Goal: Task Accomplishment & Management: Manage account settings

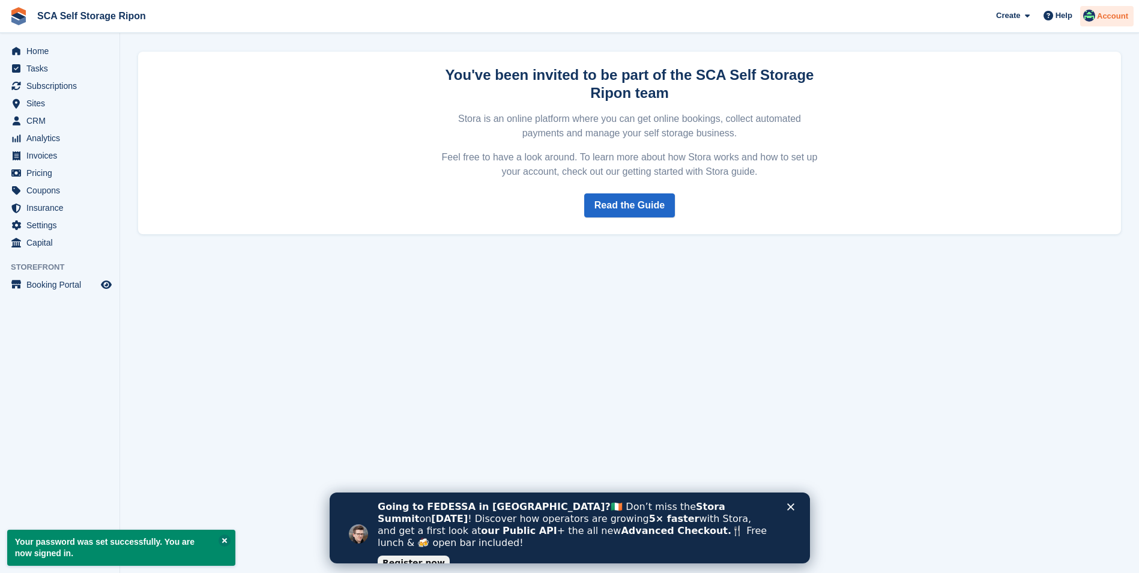
click at [1102, 20] on span "Account" at bounding box center [1112, 16] width 31 height 12
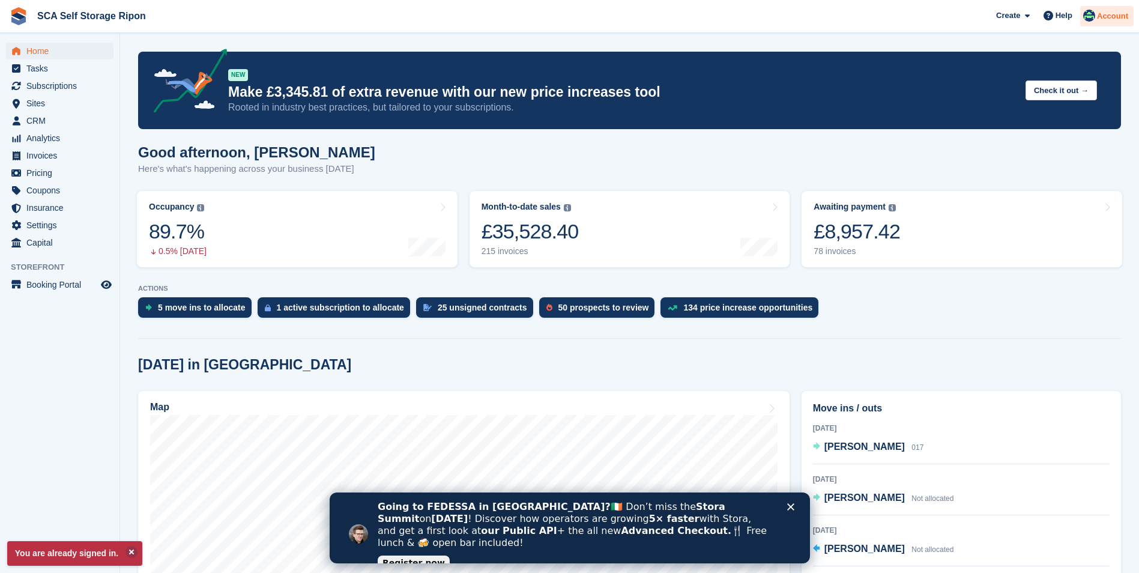
click at [1115, 11] on span "Account" at bounding box center [1112, 16] width 31 height 12
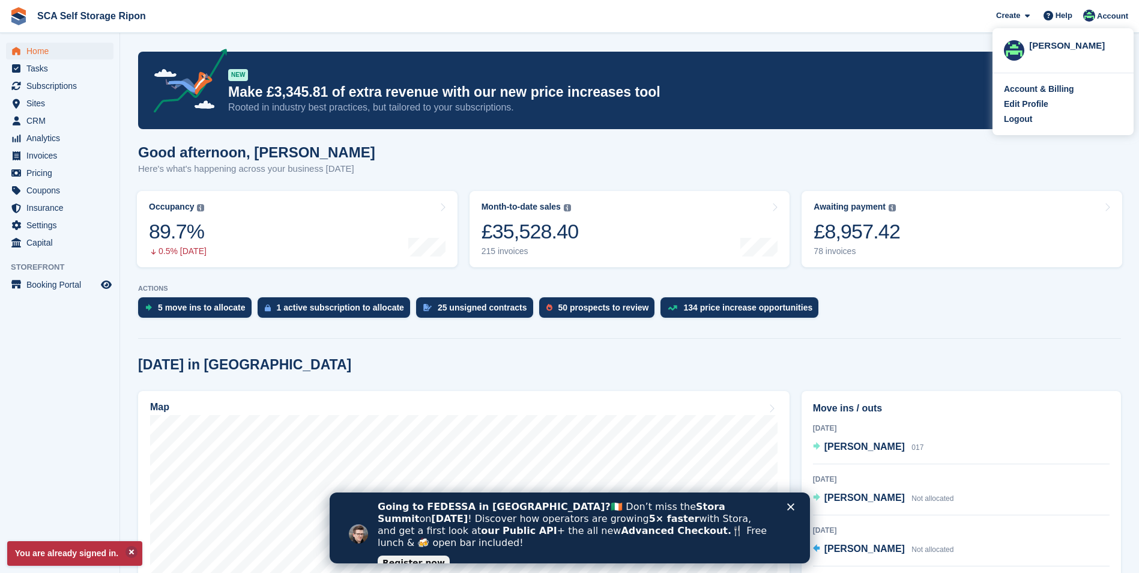
click at [1025, 121] on div "Logout" at bounding box center [1018, 119] width 28 height 13
